Goal: Understand process/instructions: Learn how to perform a task or action

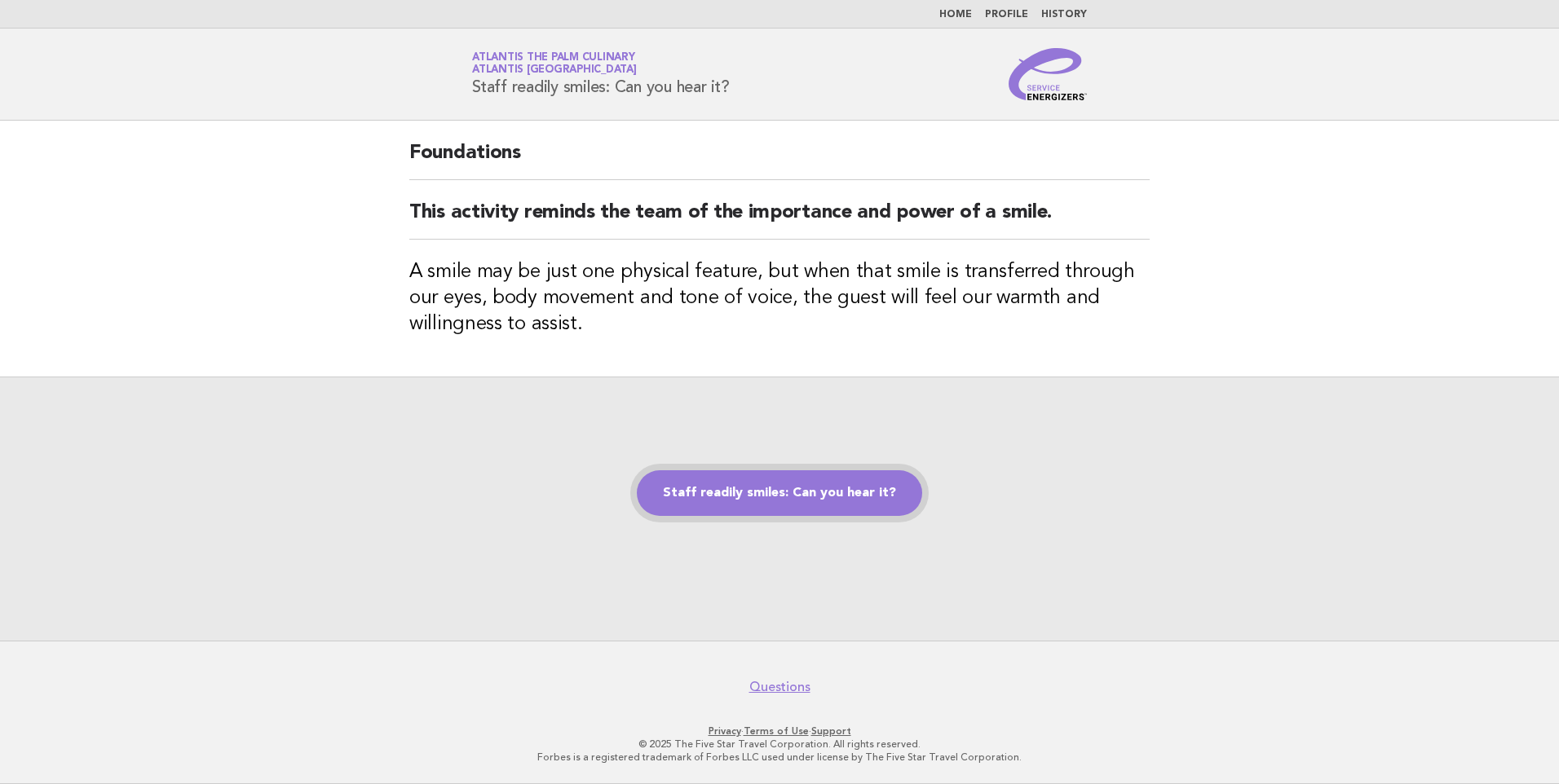
click at [786, 499] on link "Staff readily smiles: Can you hear it?" at bounding box center [780, 493] width 286 height 46
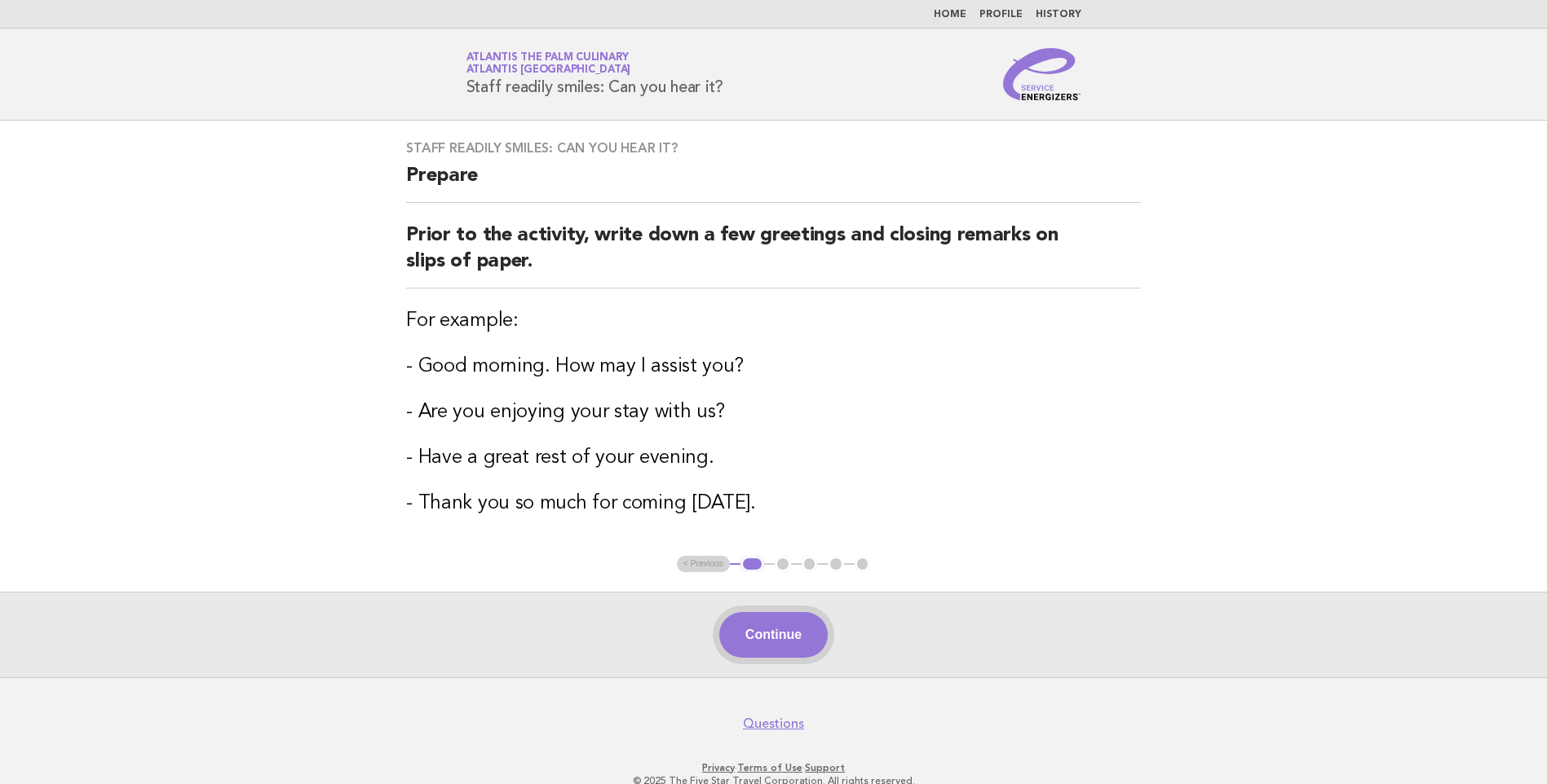
click at [792, 631] on button "Continue" at bounding box center [774, 634] width 108 height 46
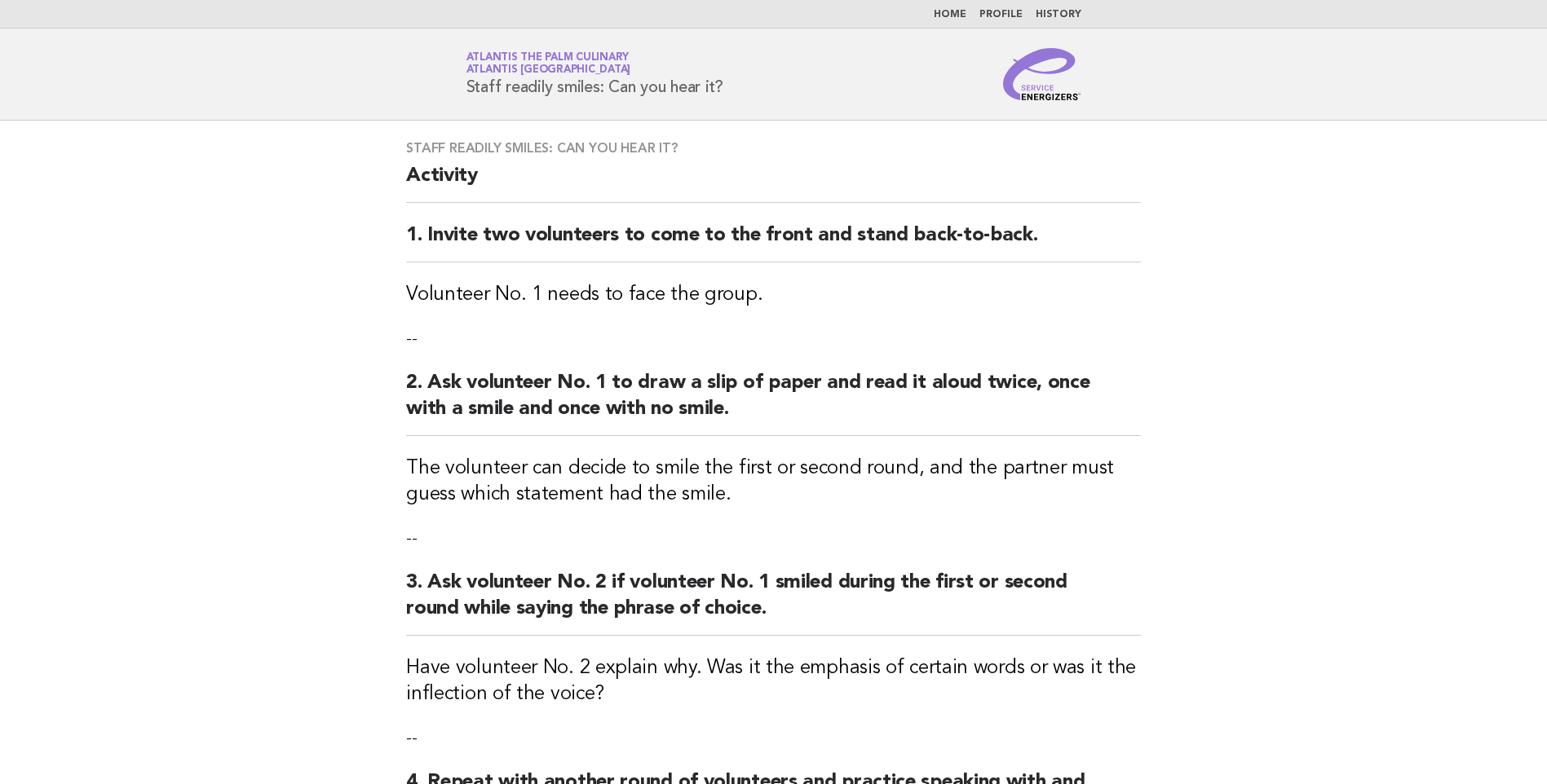
click at [330, 315] on main "Staff readily smiles: Can you hear it? Activity 1. Invite two volunteers to com…" at bounding box center [774, 559] width 1547 height 876
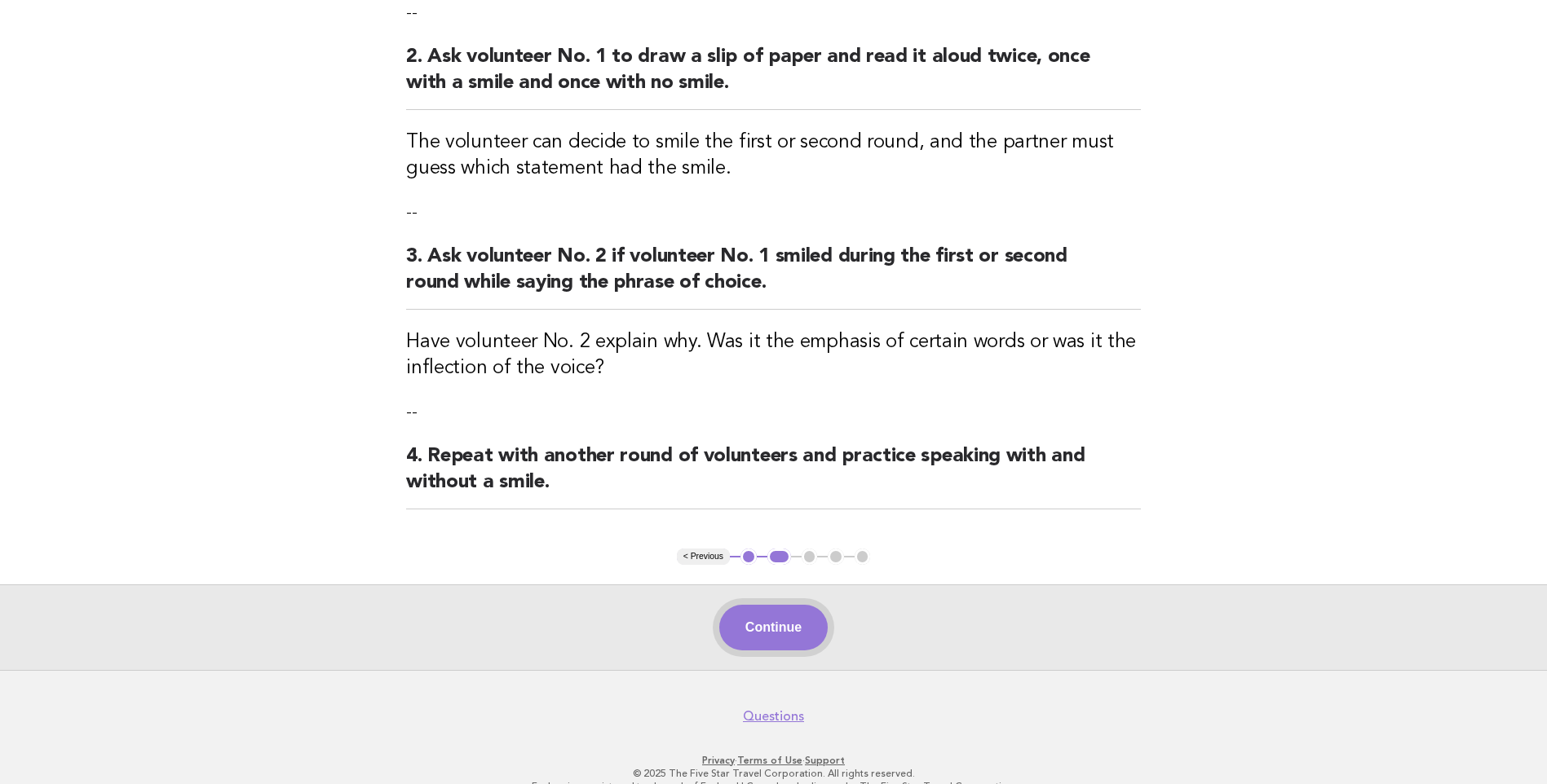
click at [793, 618] on button "Continue" at bounding box center [774, 627] width 108 height 46
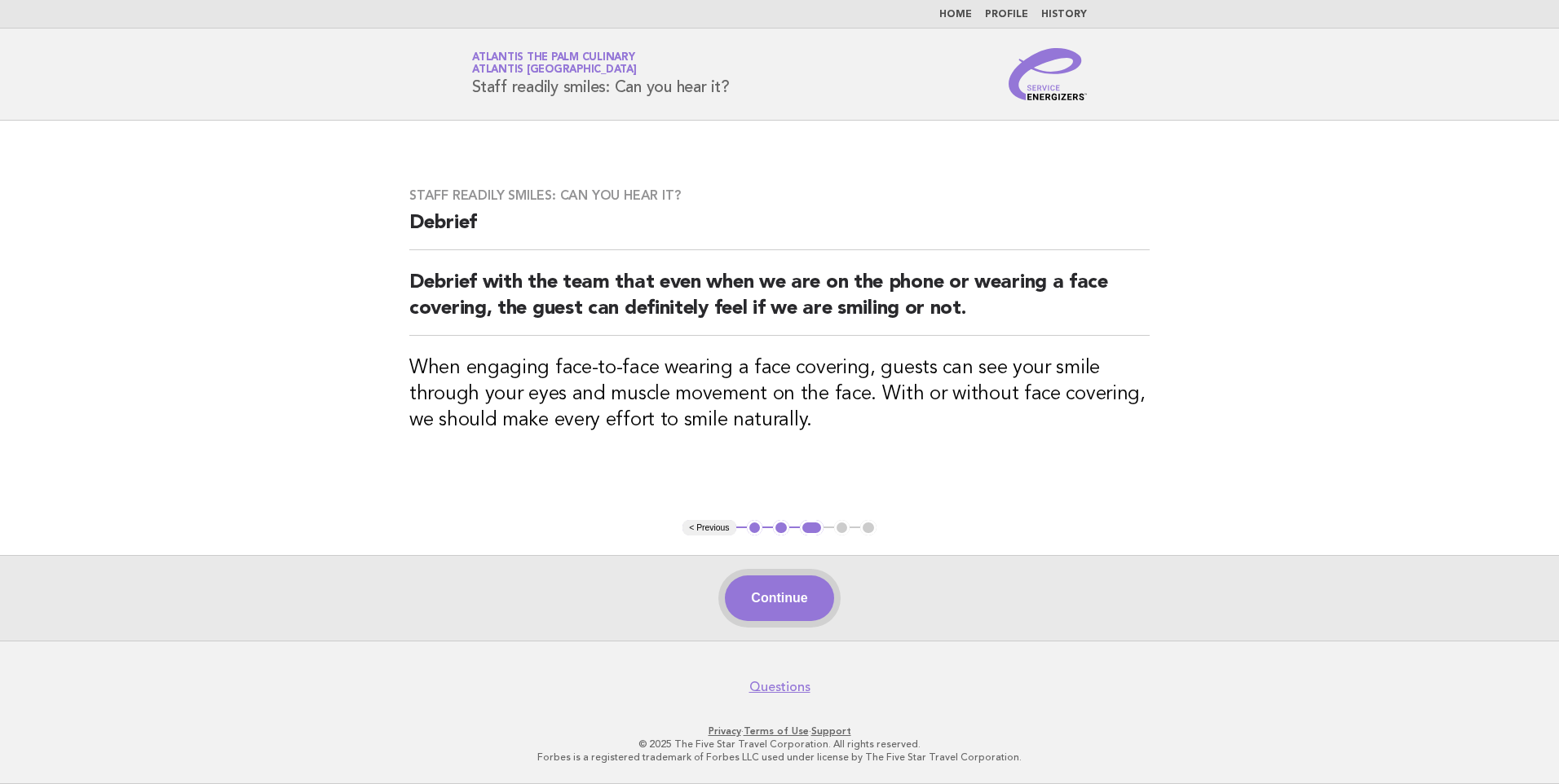
click at [784, 594] on button "Continue" at bounding box center [779, 598] width 108 height 46
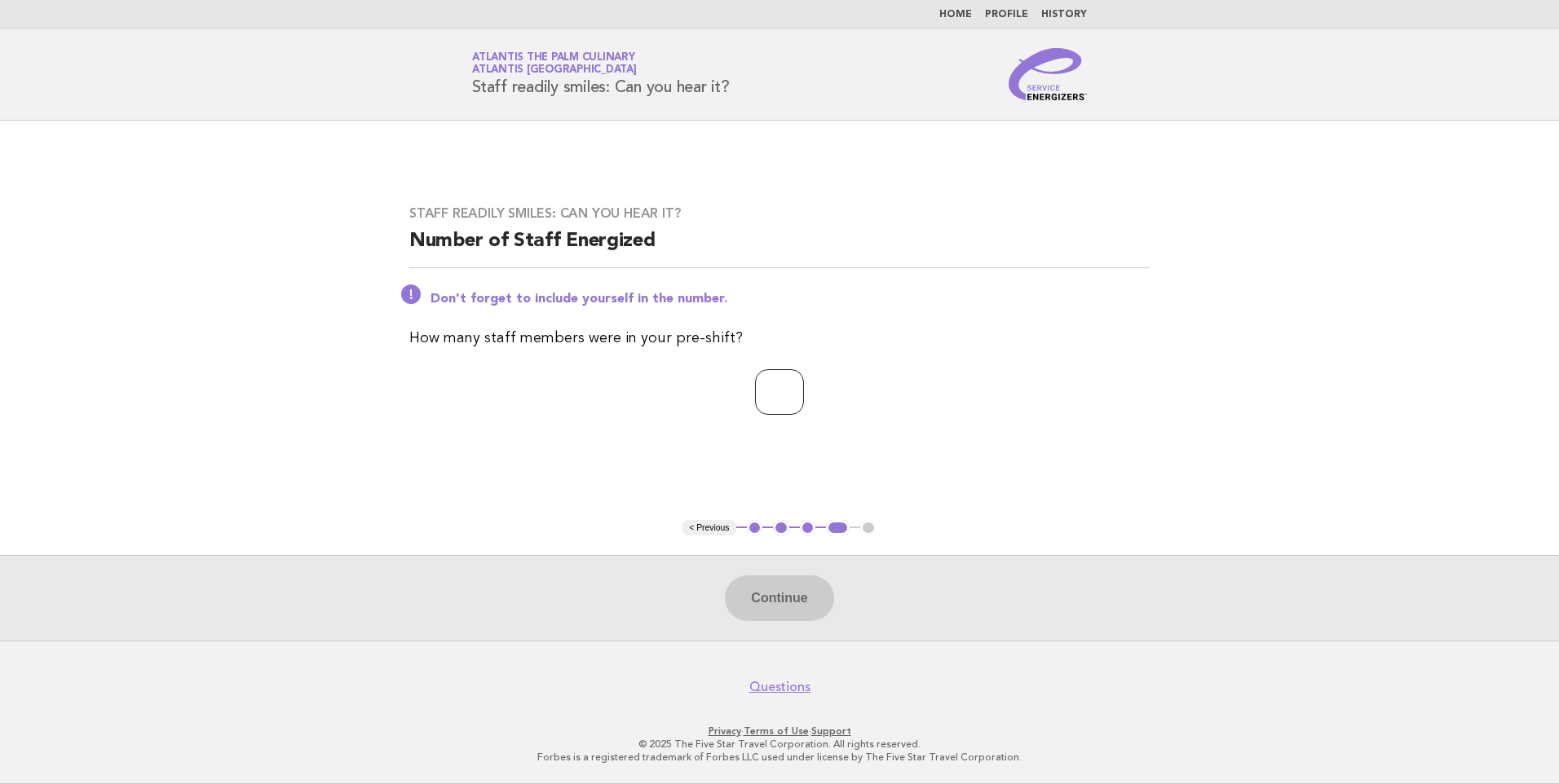
click at [761, 396] on input "number" at bounding box center [780, 392] width 49 height 46
type input "*"
click at [804, 595] on button "Continue" at bounding box center [779, 598] width 108 height 46
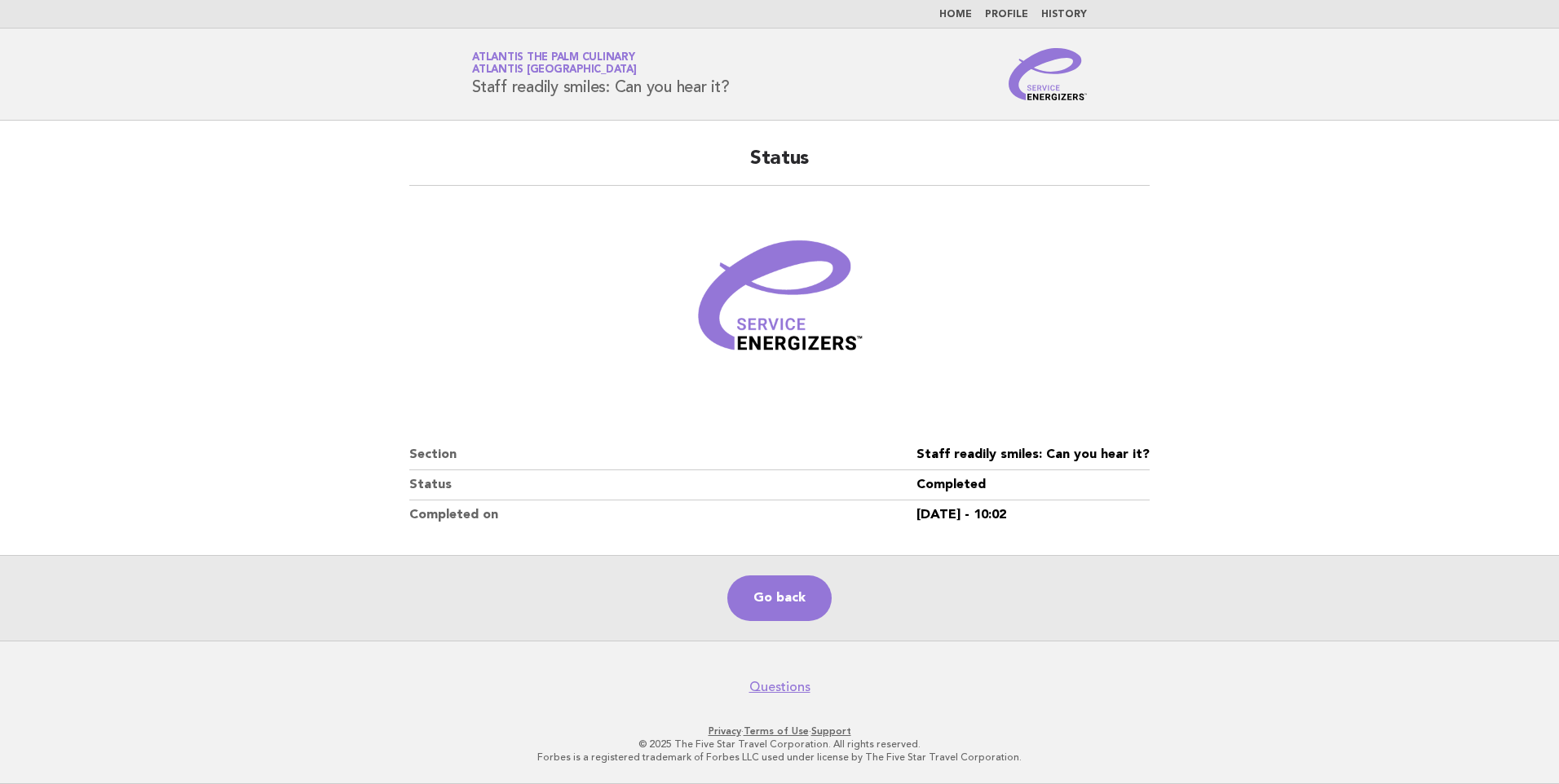
click at [270, 351] on main "Status Section Staff readily smiles: Can you hear it? Status Completed Complete…" at bounding box center [780, 380] width 1559 height 520
click at [289, 359] on main "Status Section Staff readily smiles: Can you hear it? Status Completed Complete…" at bounding box center [780, 380] width 1559 height 520
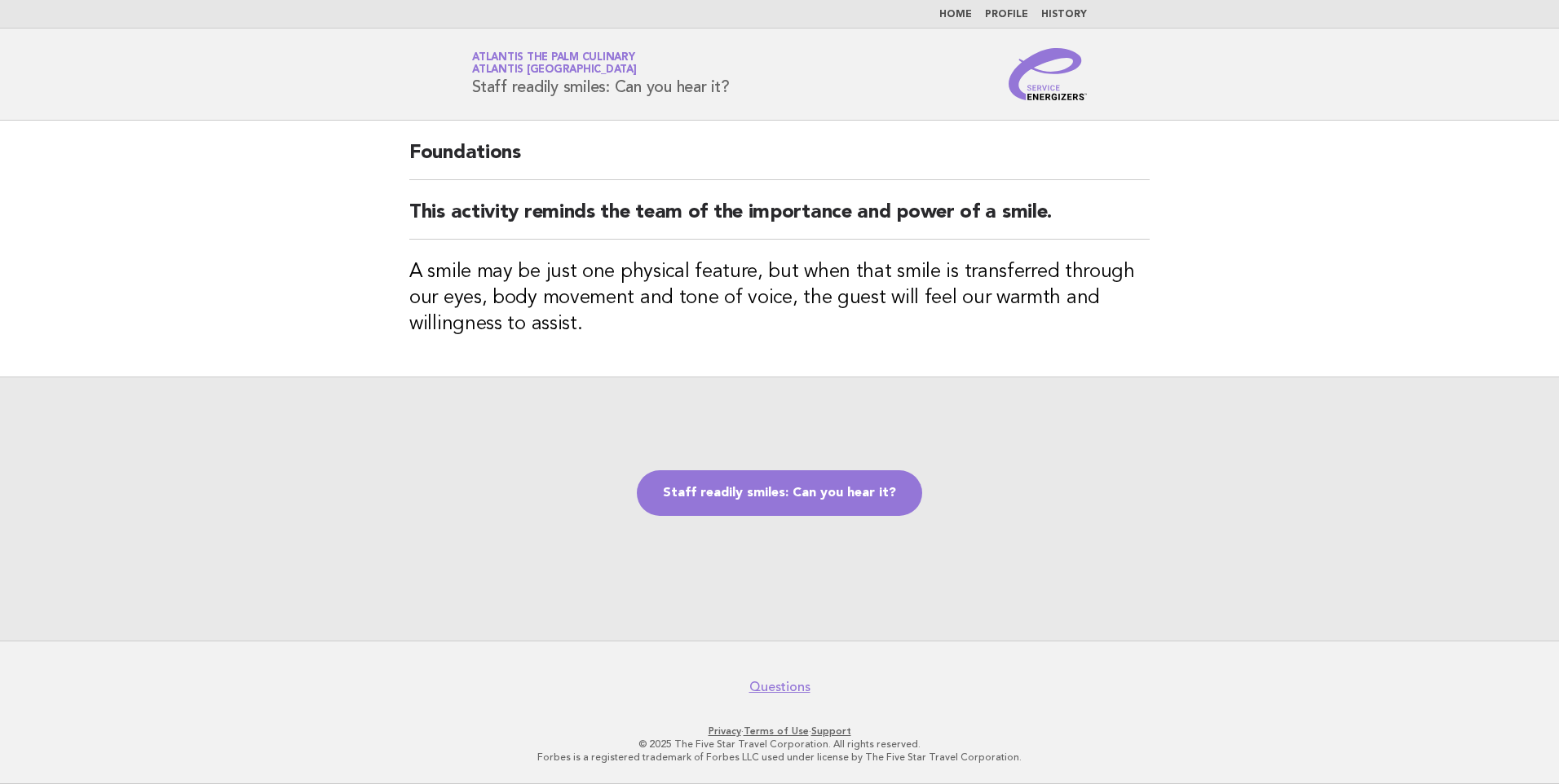
click at [515, 497] on div "Staff readily smiles: Can you hear it?" at bounding box center [780, 508] width 1559 height 264
